Goal: Use online tool/utility: Utilize a website feature to perform a specific function

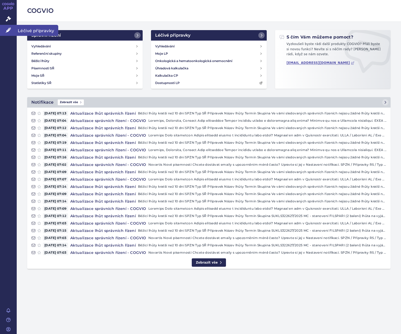
click at [11, 31] on link "Léčivé přípravky" at bounding box center [8, 30] width 17 height 11
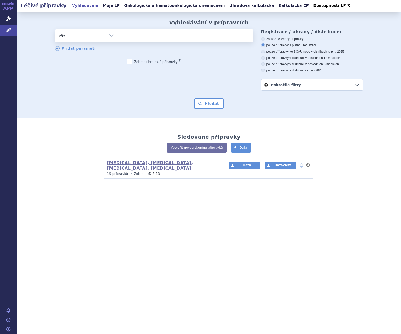
click at [129, 34] on ul at bounding box center [186, 34] width 136 height 11
click at [118, 34] on select at bounding box center [118, 35] width 0 height 13
type input "sol"
type input "solir"
type input "soliris"
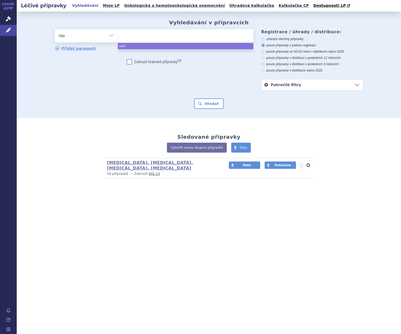
select select "soliris"
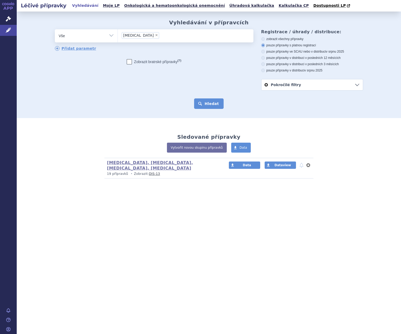
click at [219, 102] on button "Hledat" at bounding box center [209, 103] width 30 height 10
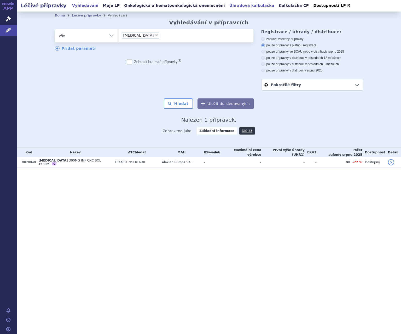
click at [232, 7] on link "Úhradová kalkulačka" at bounding box center [252, 5] width 48 height 7
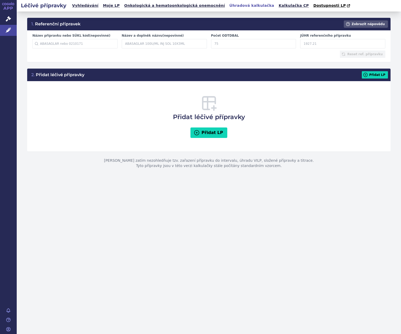
click at [277, 6] on link "Kalkulačka CP" at bounding box center [293, 5] width 33 height 7
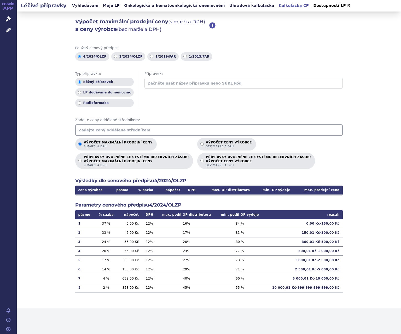
click at [145, 131] on input "text" at bounding box center [209, 130] width 268 height 12
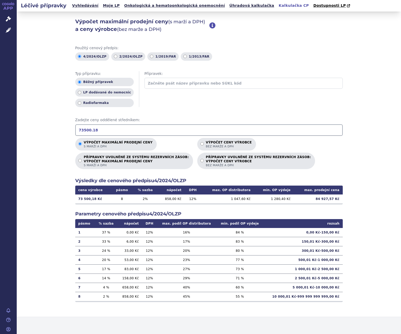
type input "73500.18"
drag, startPoint x: 319, startPoint y: 199, endPoint x: 335, endPoint y: 199, distance: 16.0
click at [335, 199] on td "84 927,57 Kč" at bounding box center [318, 198] width 49 height 9
copy td "84 927,57"
click at [241, 318] on div "Léčivé přípravky Vyhledávání Moje LP Onkologická a hematoonkologická onemocnění…" at bounding box center [209, 167] width 385 height 334
